Goal: Task Accomplishment & Management: Manage account settings

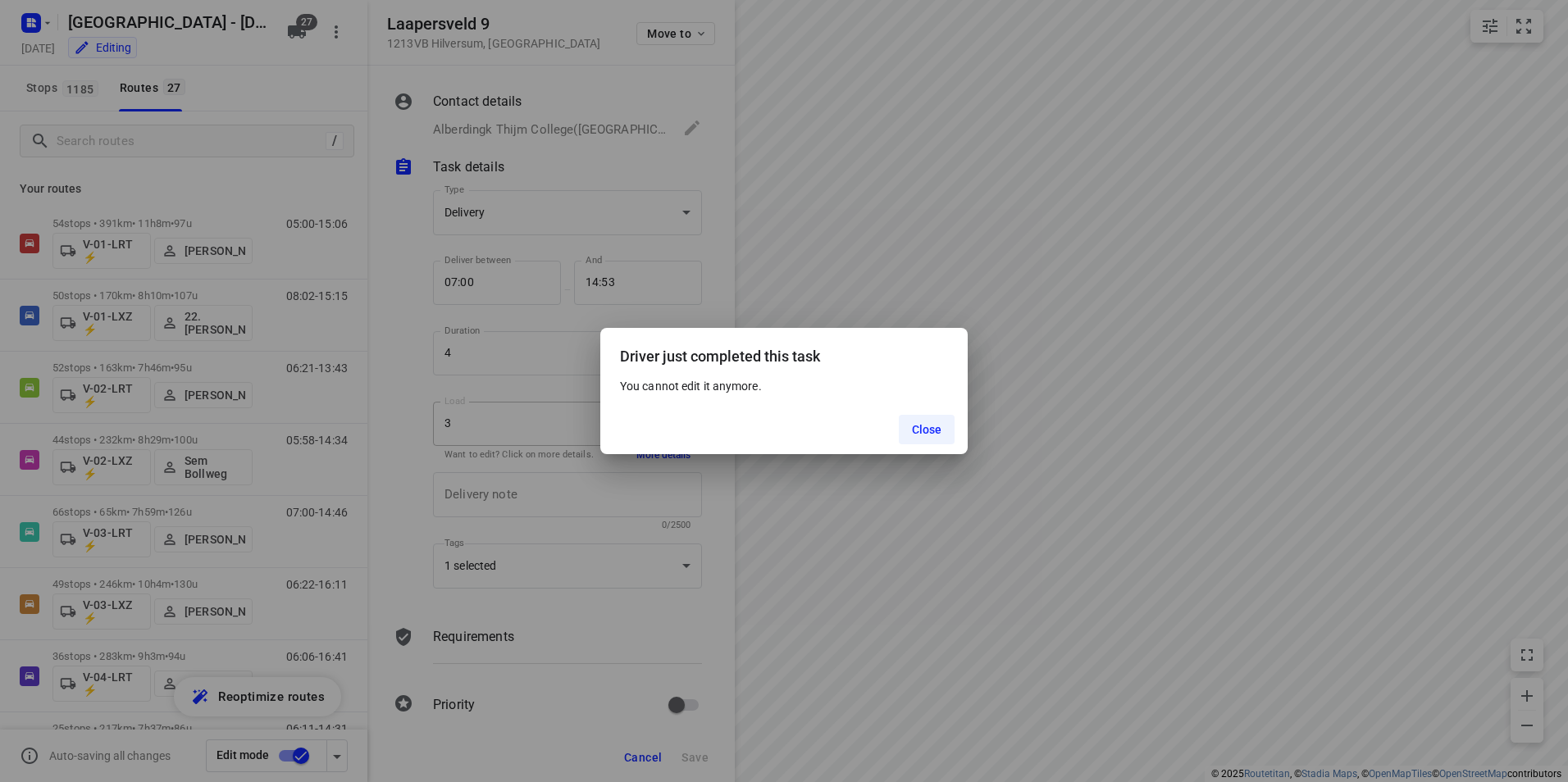
click at [941, 418] on button "Close" at bounding box center [926, 430] width 57 height 30
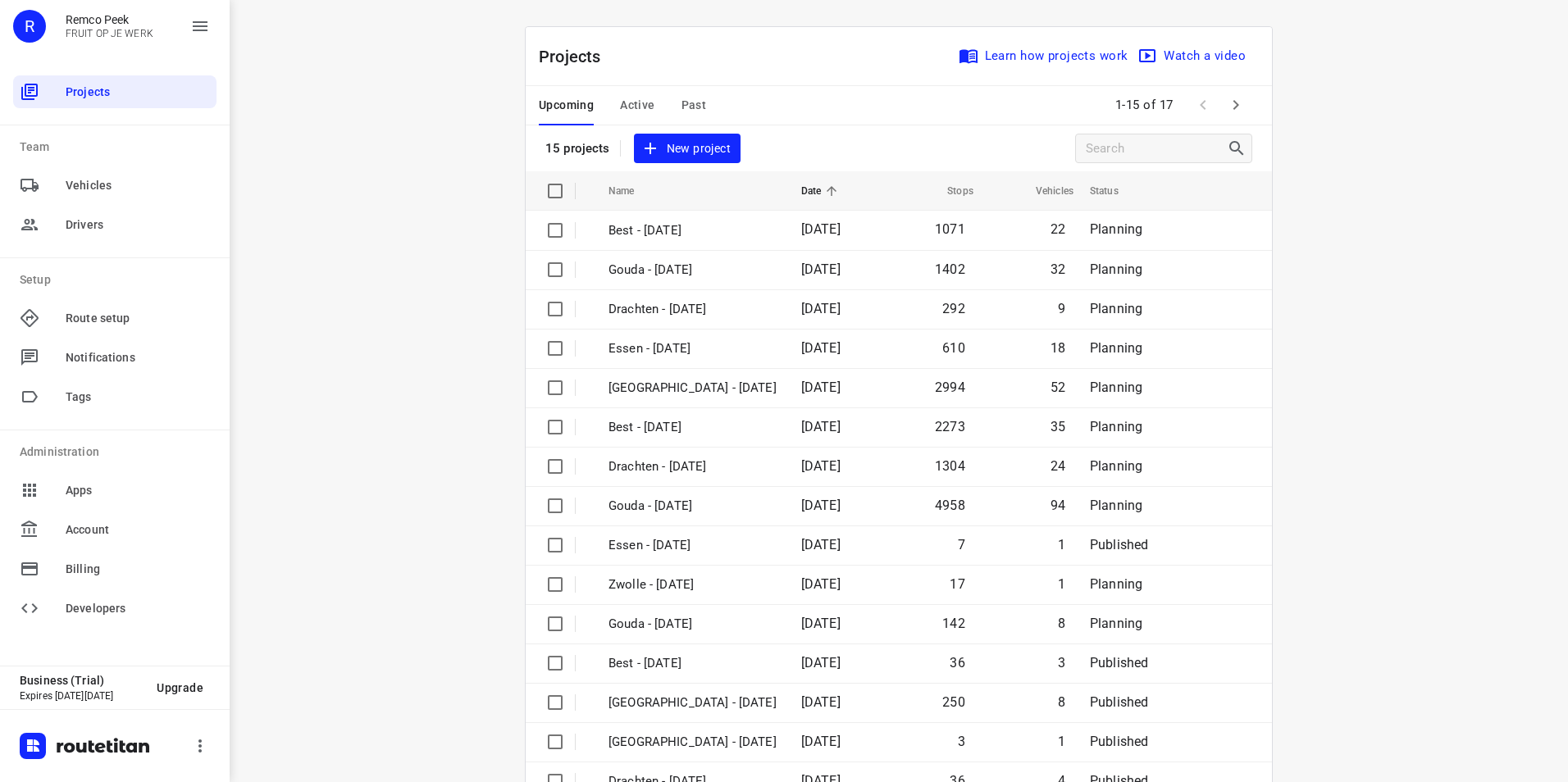
click at [629, 100] on span "Active" at bounding box center [636, 105] width 34 height 20
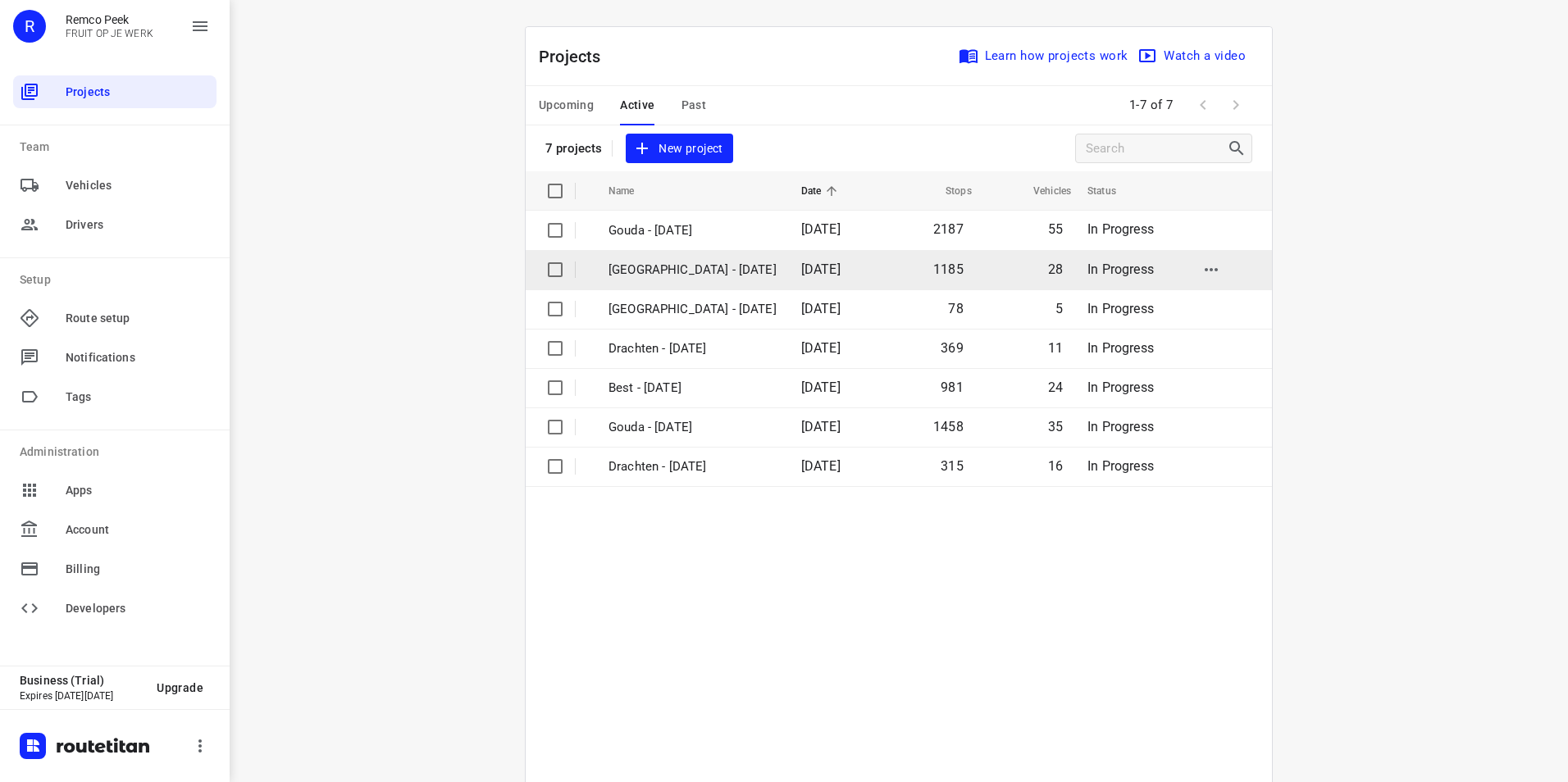
click at [649, 260] on p "[GEOGRAPHIC_DATA] - [DATE]" at bounding box center [692, 270] width 168 height 19
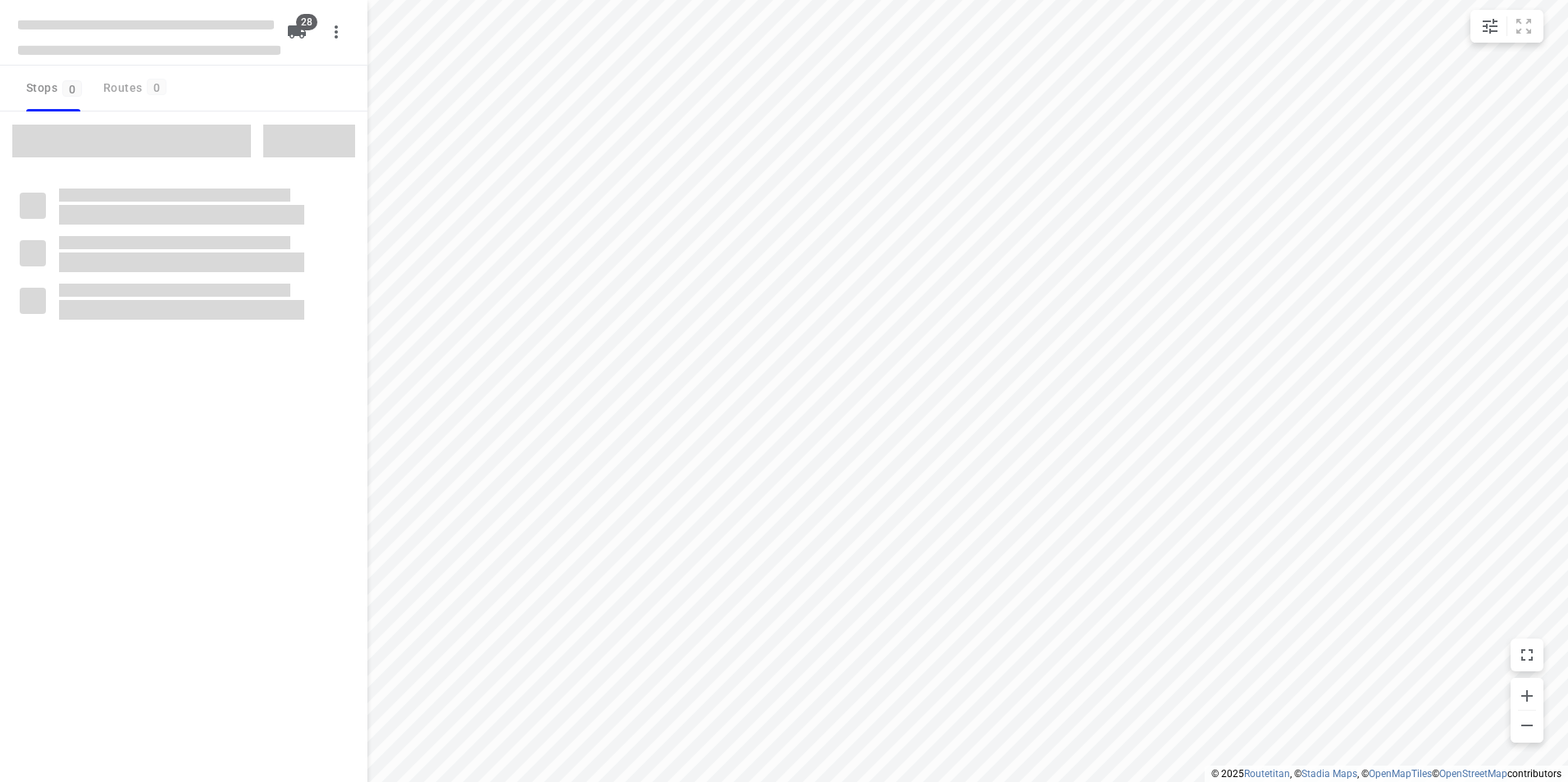
checkbox input "true"
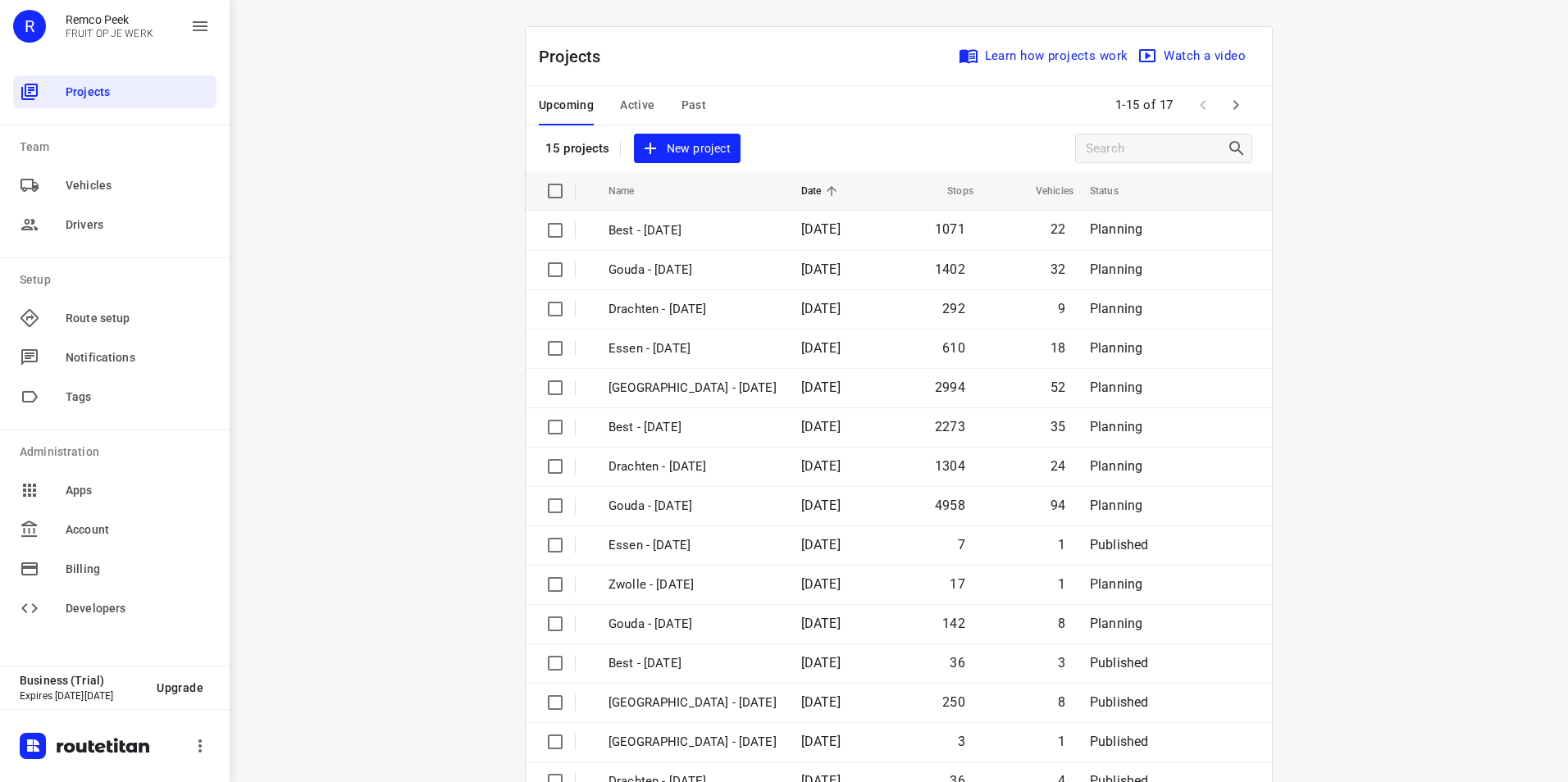
click at [1225, 100] on icon "button" at bounding box center [1235, 105] width 20 height 20
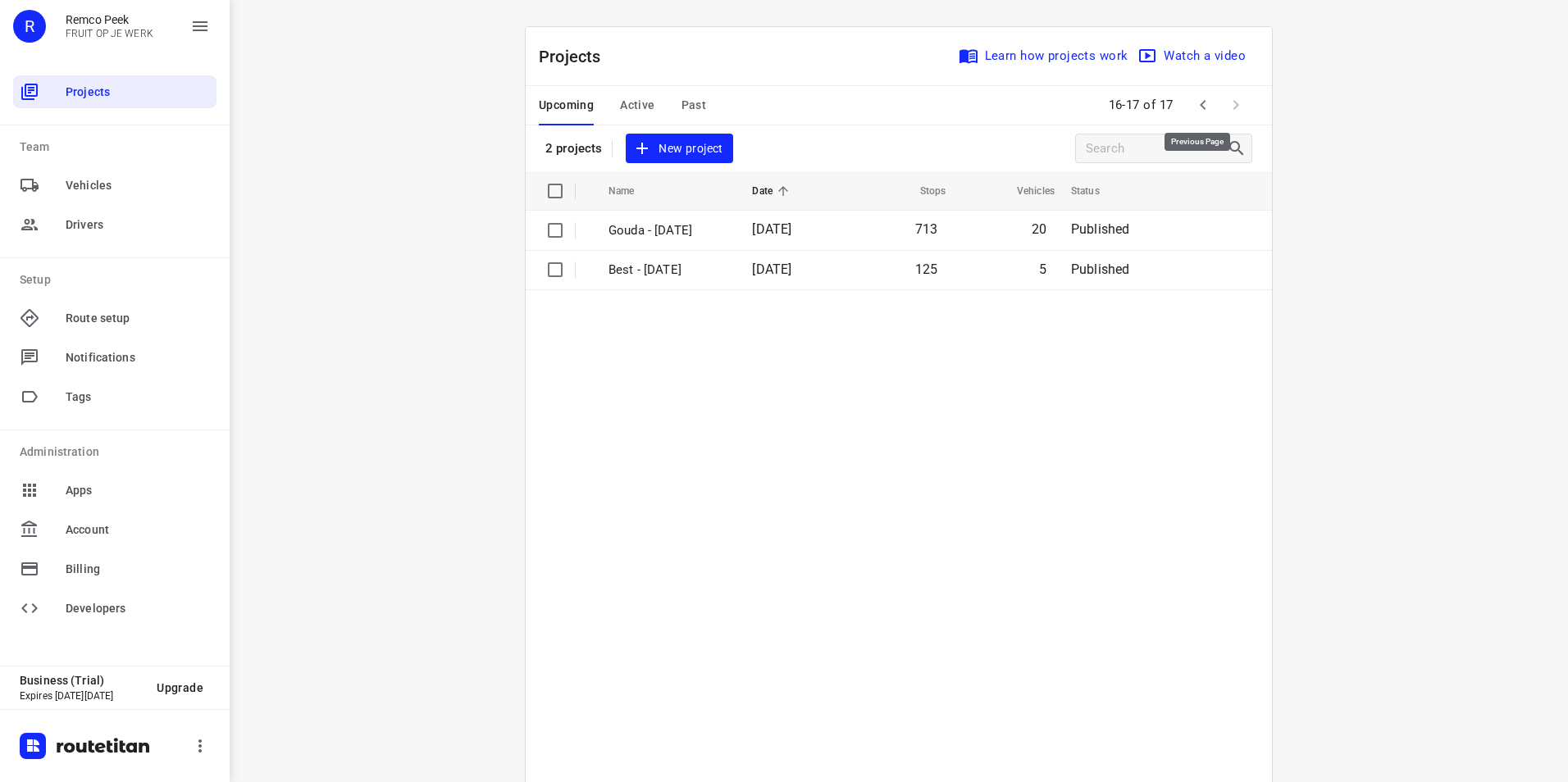
click at [1194, 110] on icon "button" at bounding box center [1203, 105] width 20 height 20
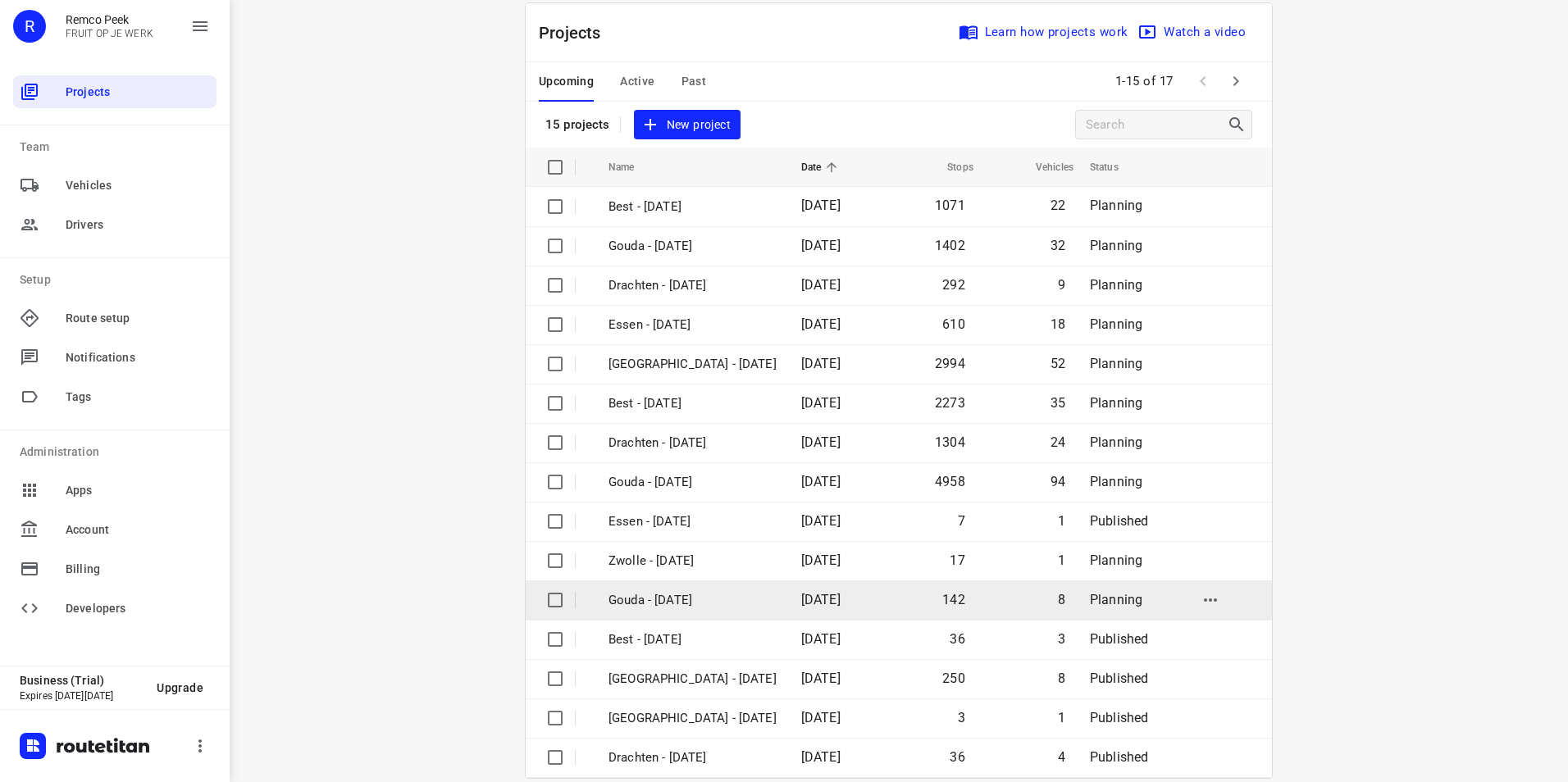
scroll to position [46, 0]
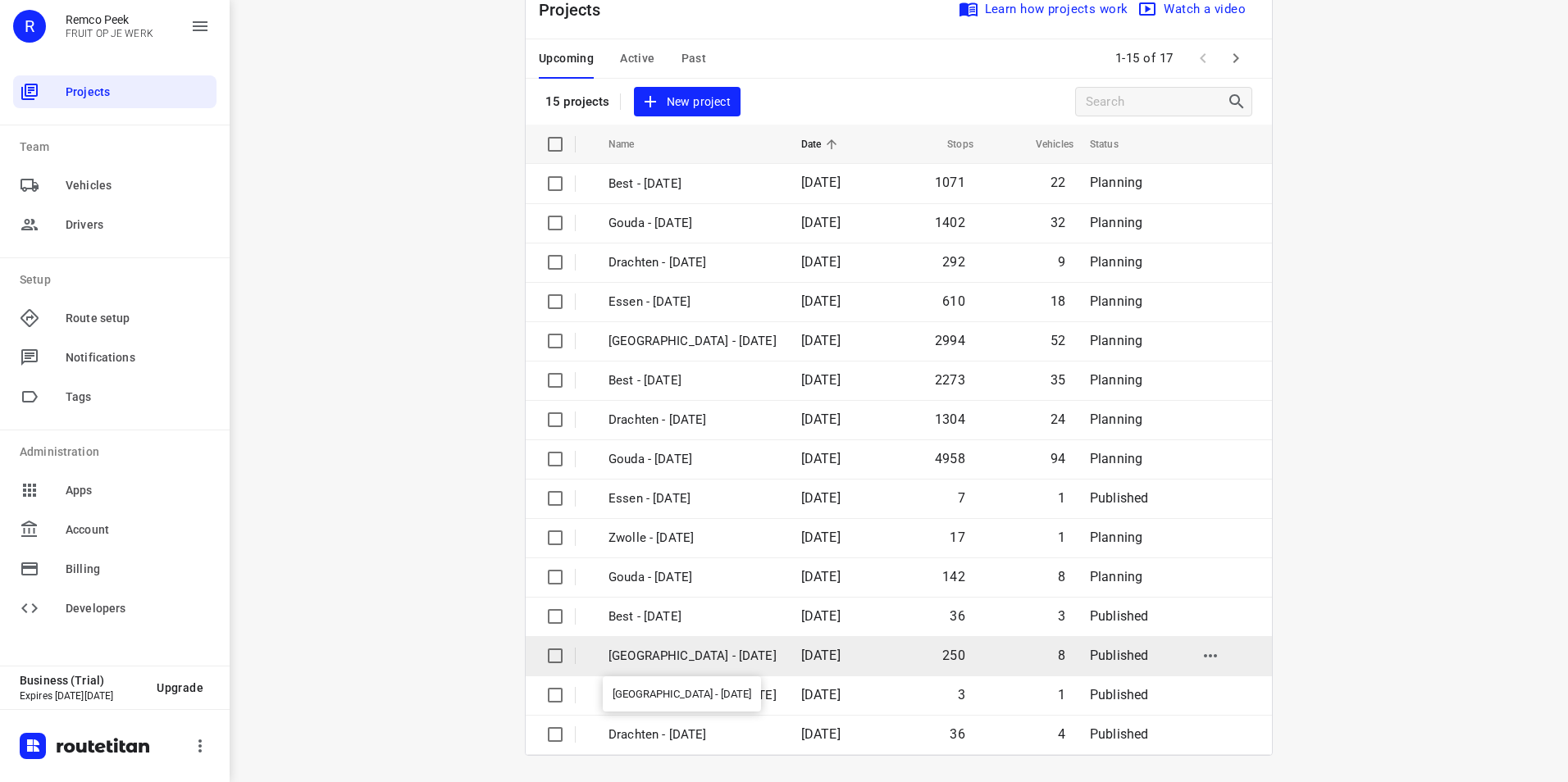
click at [659, 651] on p "[GEOGRAPHIC_DATA] - [DATE]" at bounding box center [692, 656] width 168 height 19
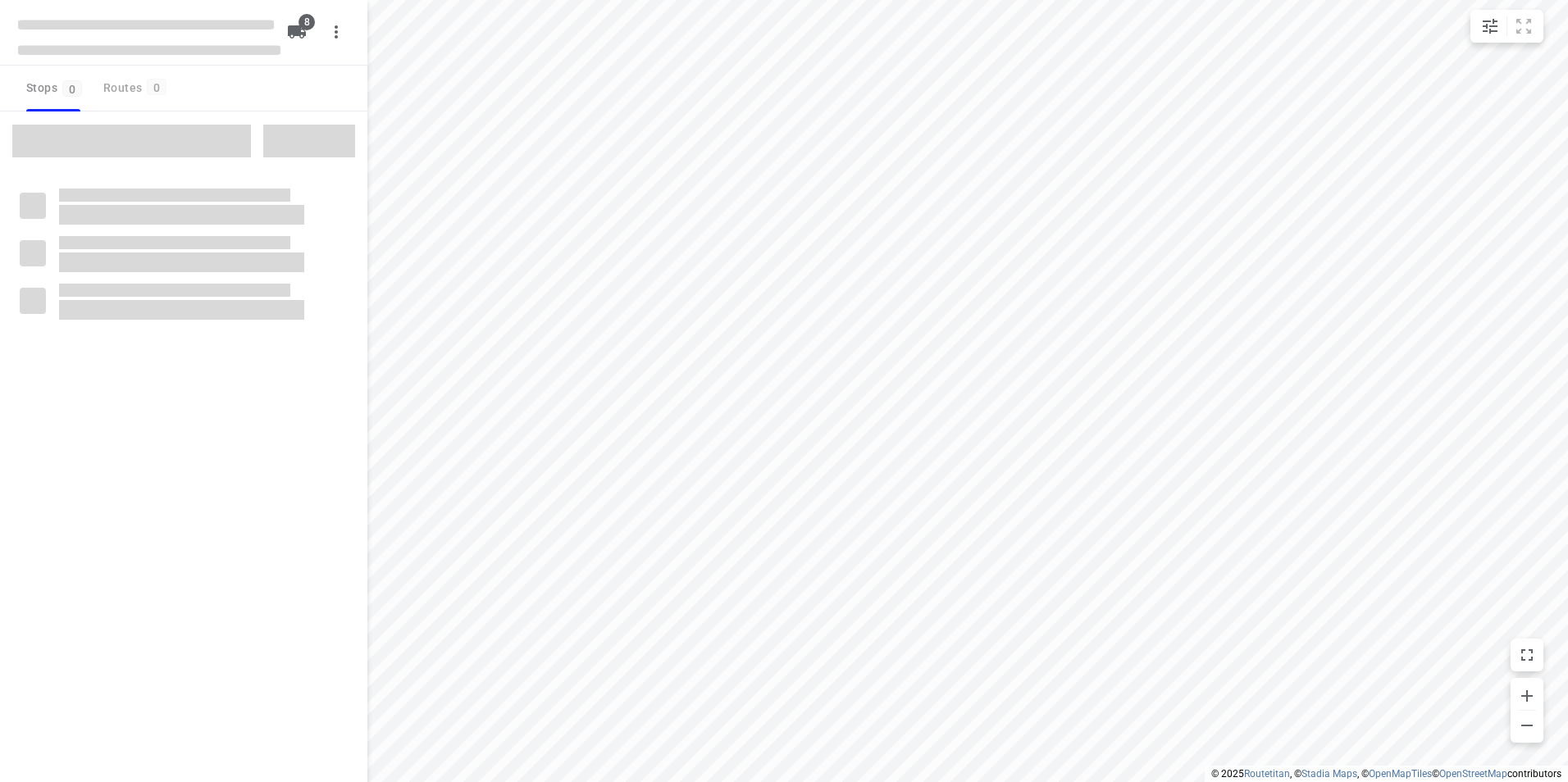
checkbox input "true"
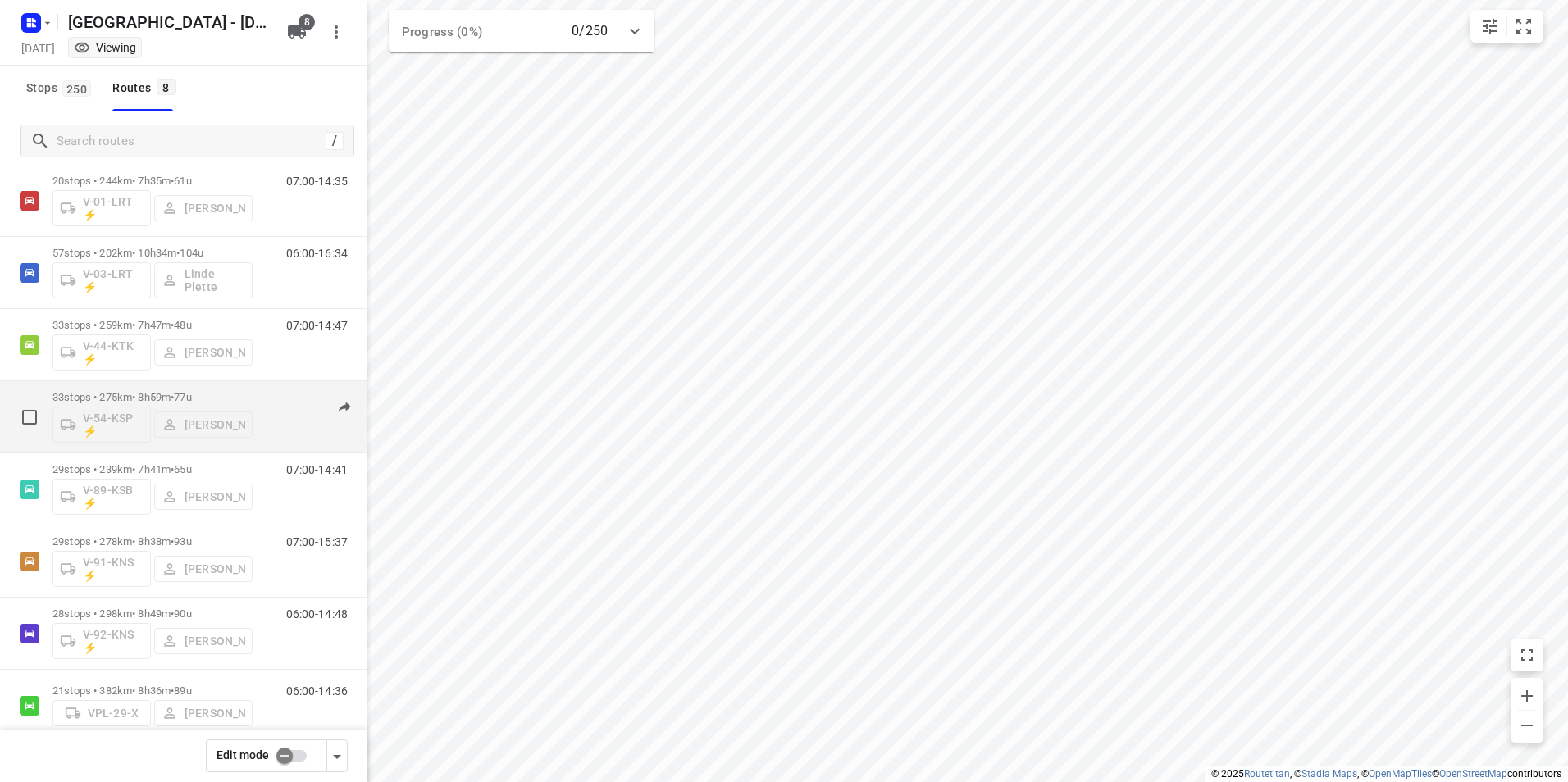
scroll to position [72, 0]
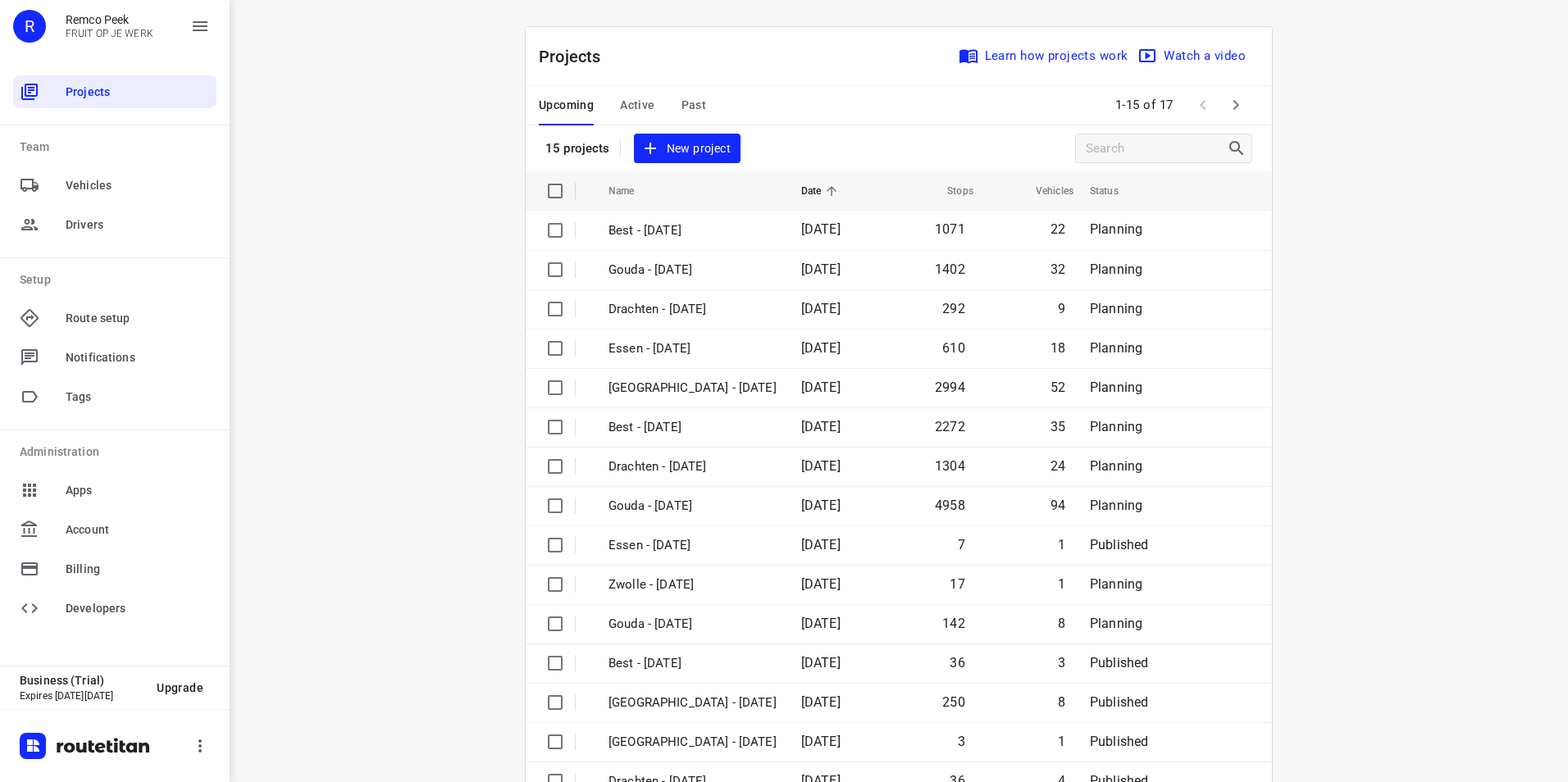
click at [630, 104] on span "Active" at bounding box center [636, 105] width 34 height 20
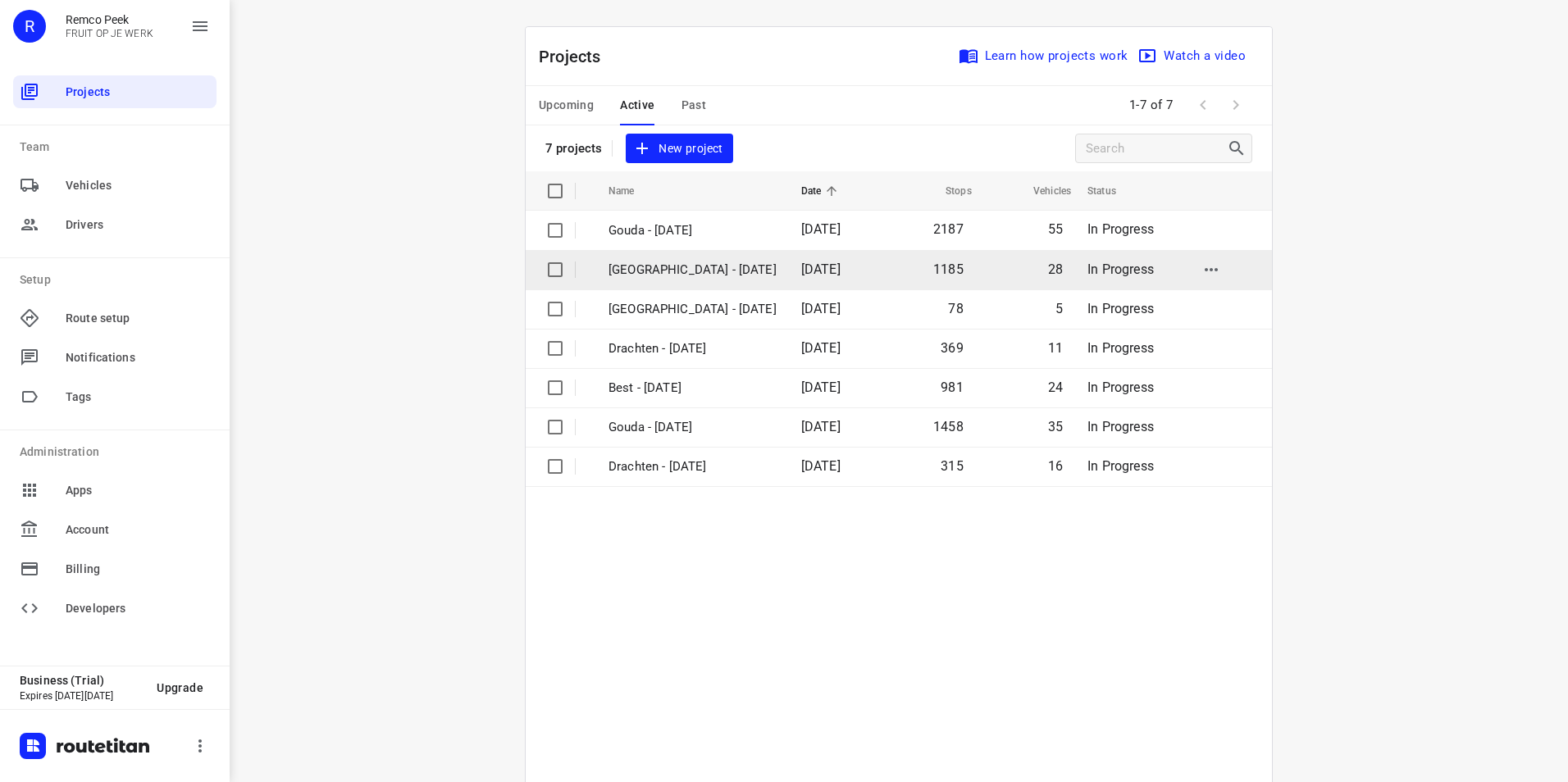
click at [641, 270] on p "[GEOGRAPHIC_DATA] - [DATE]" at bounding box center [692, 270] width 168 height 19
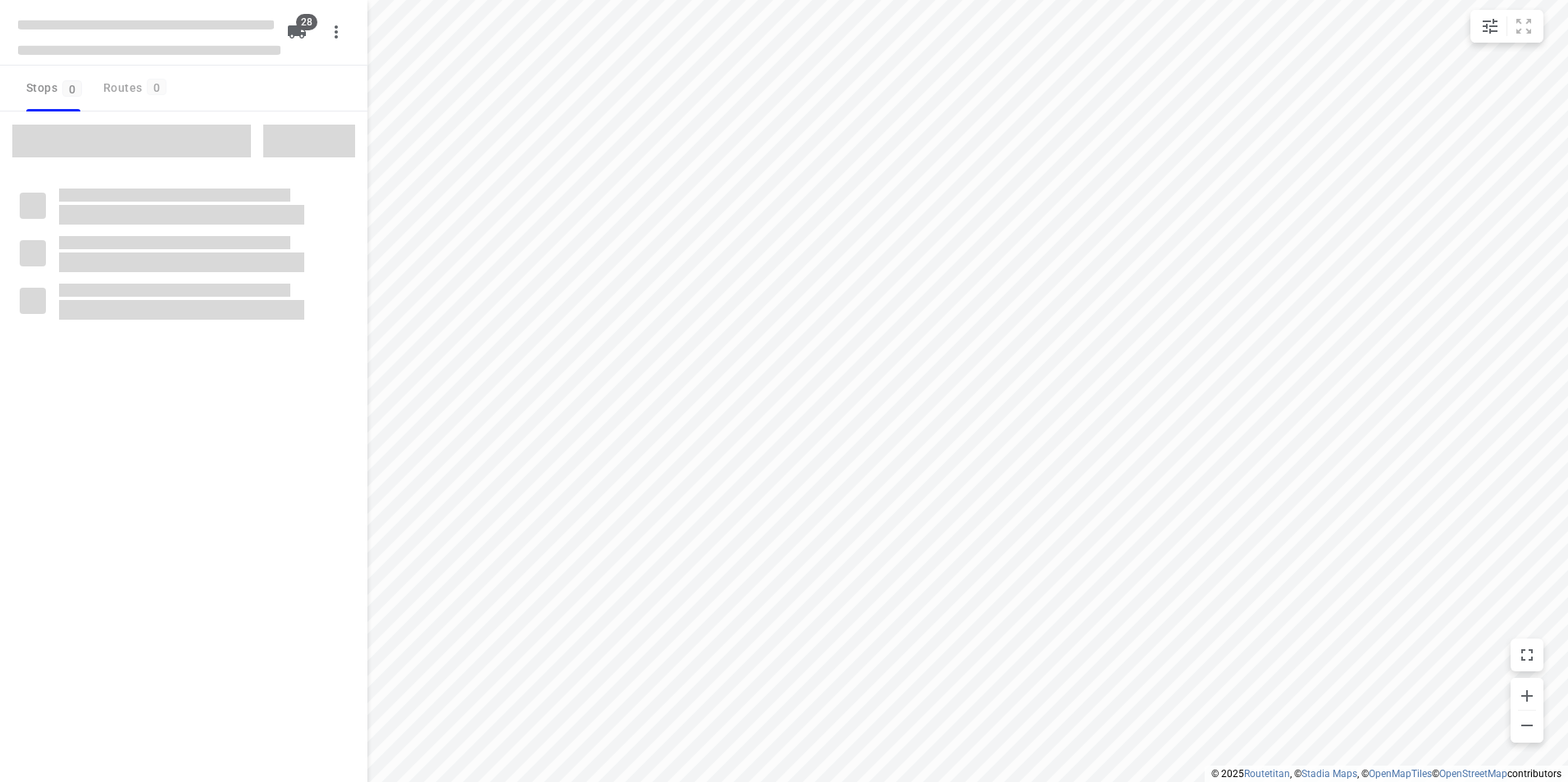
checkbox input "true"
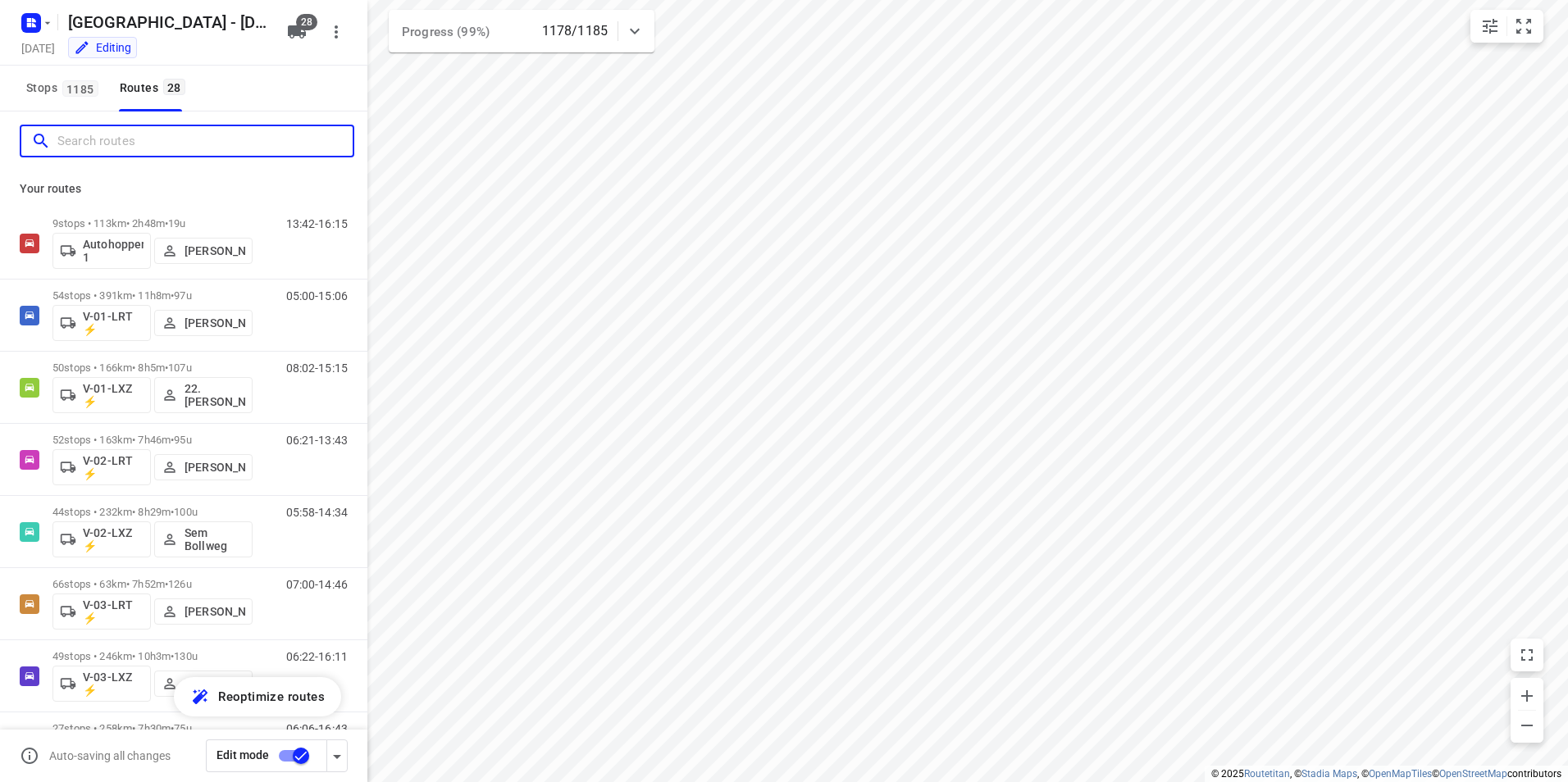
click at [168, 132] on input "Search routes" at bounding box center [205, 141] width 295 height 25
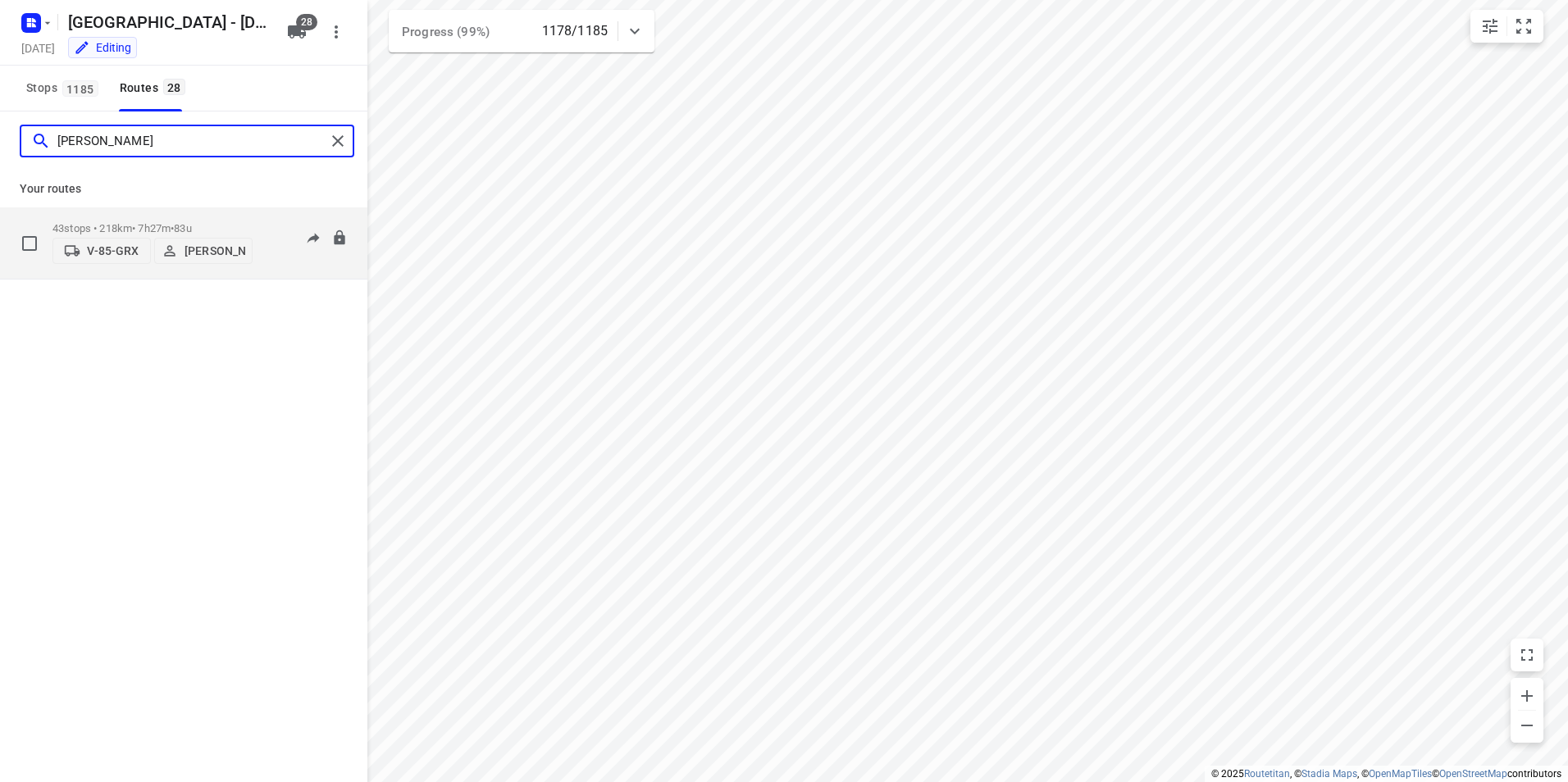
type input "[PERSON_NAME]"
click at [219, 222] on p "43 stops • 218km • 7h27m • 83u" at bounding box center [152, 228] width 200 height 12
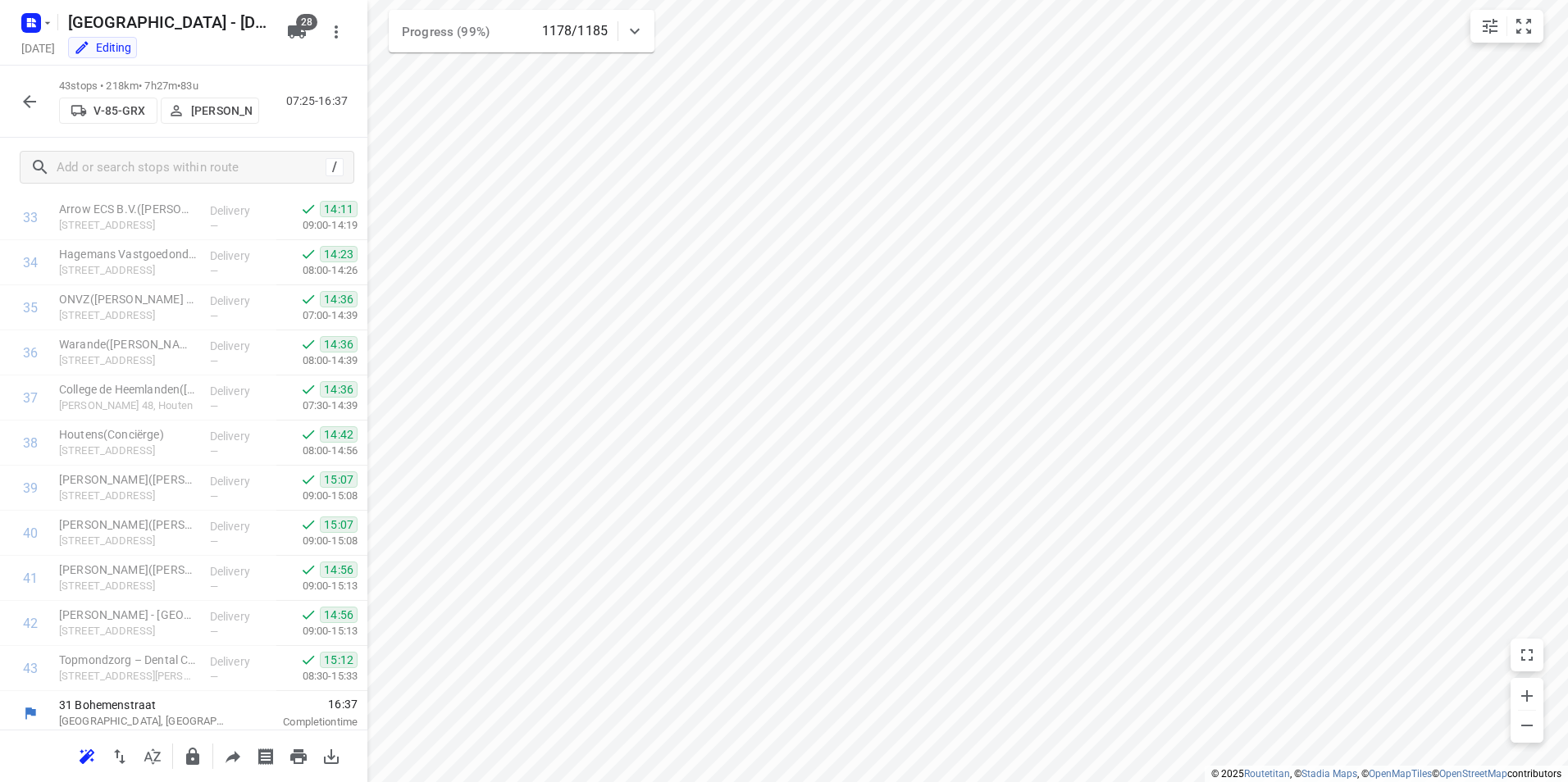
scroll to position [1533, 0]
click at [25, 107] on icon "button" at bounding box center [30, 101] width 20 height 20
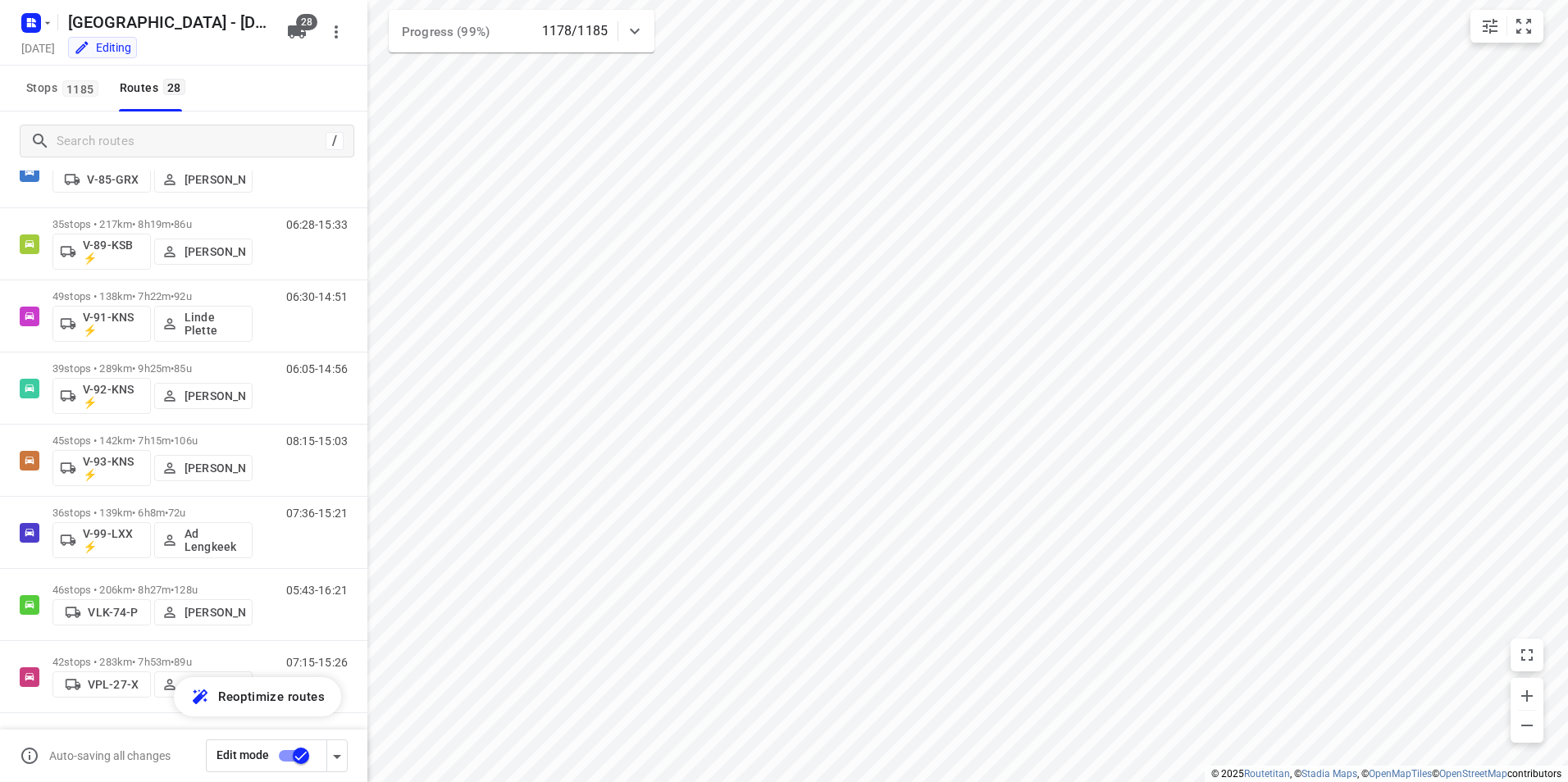
scroll to position [0, 0]
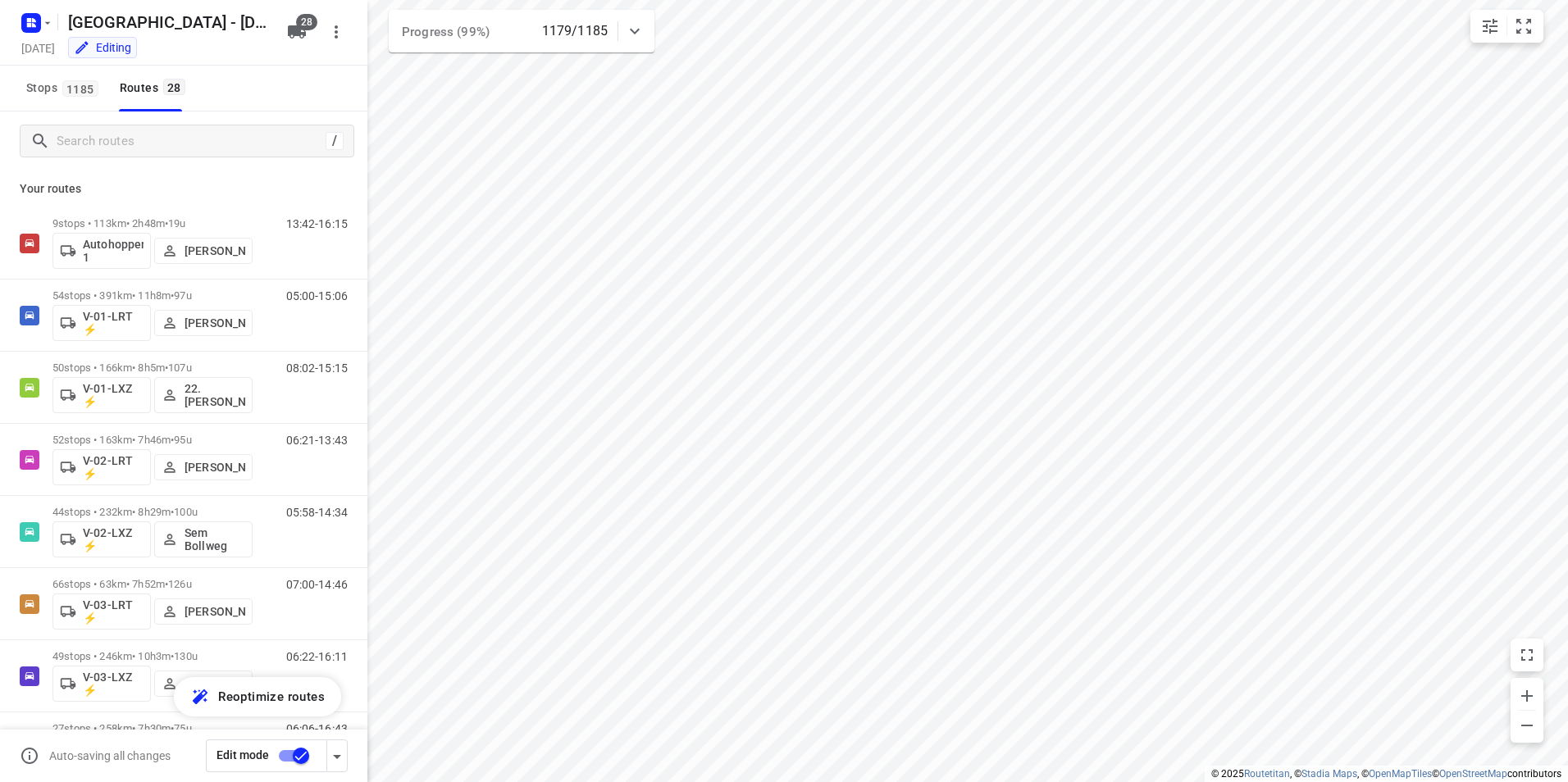
click at [246, 87] on div "Stops 1185 Routes 28" at bounding box center [184, 88] width 367 height 46
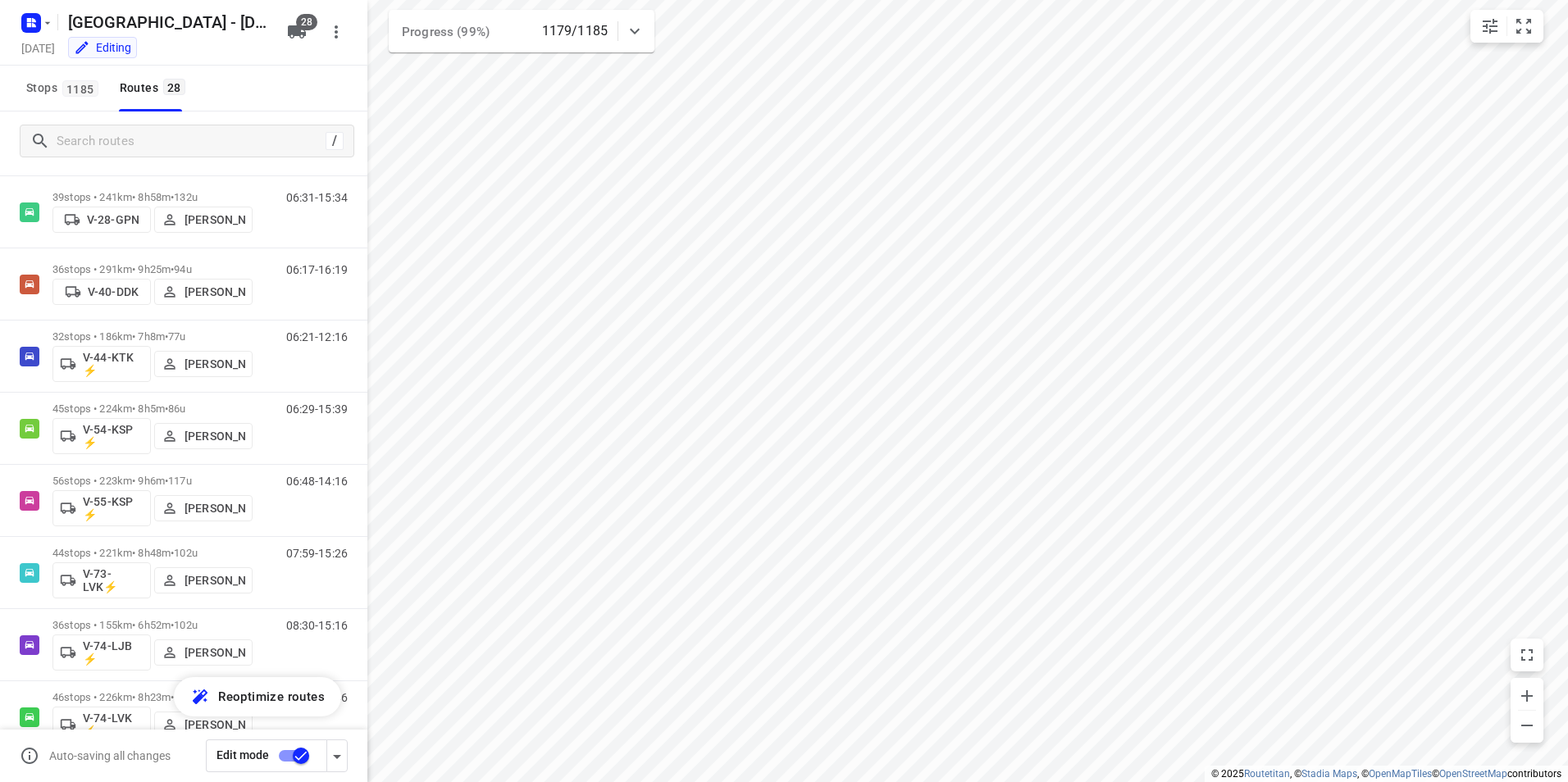
scroll to position [1514, 0]
